Goal: Go to known website: Access a specific website the user already knows

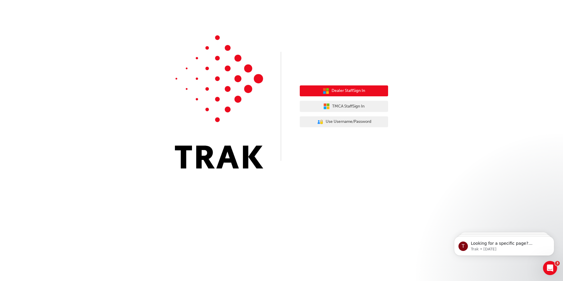
click at [365, 90] on span "Dealer Staff Sign In" at bounding box center [349, 91] width 34 height 7
